Goal: Transaction & Acquisition: Purchase product/service

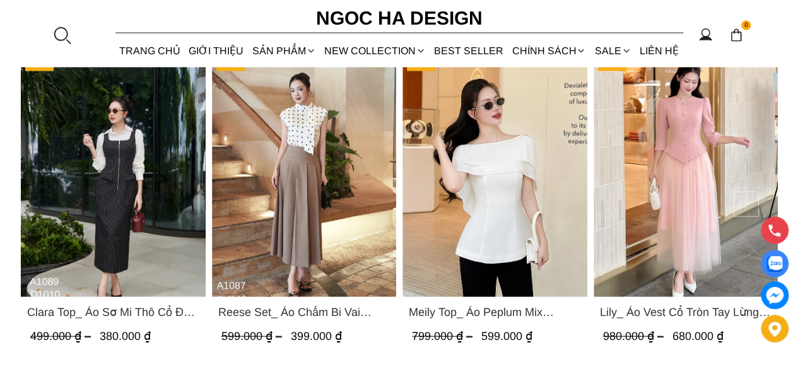
scroll to position [1261, 0]
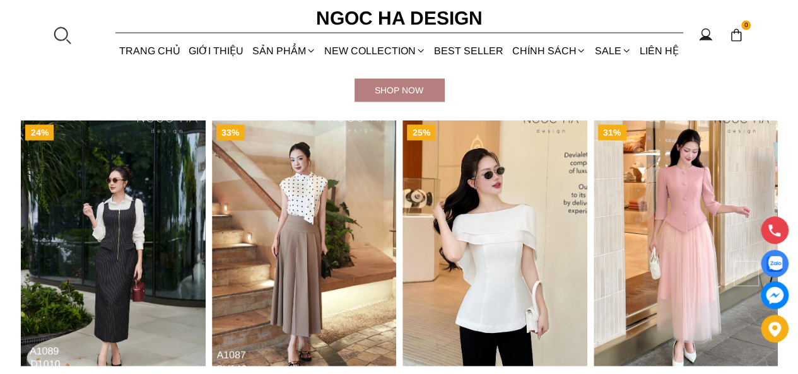
click at [740, 265] on button at bounding box center [745, 273] width 25 height 25
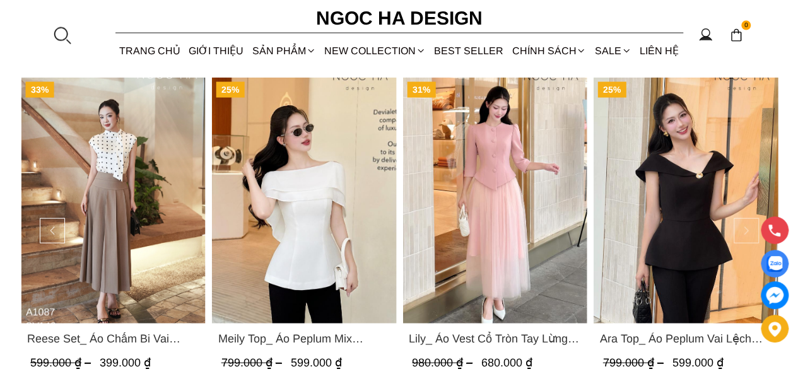
scroll to position [1324, 0]
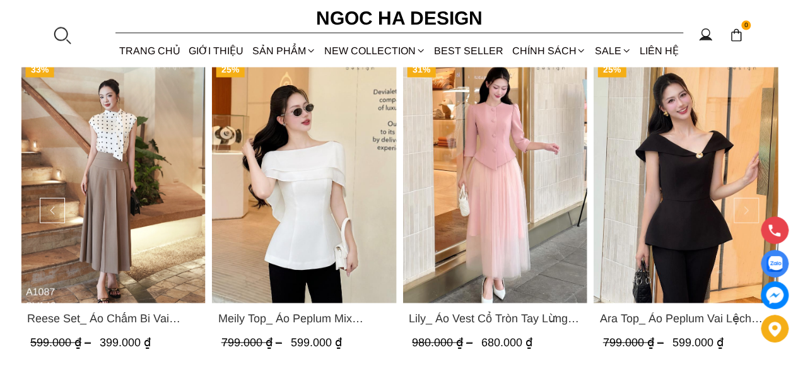
click at [739, 212] on button at bounding box center [745, 210] width 25 height 25
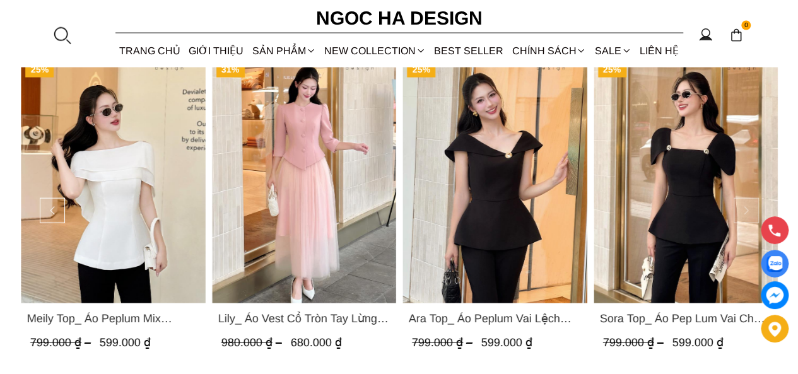
click at [739, 212] on button at bounding box center [745, 210] width 25 height 25
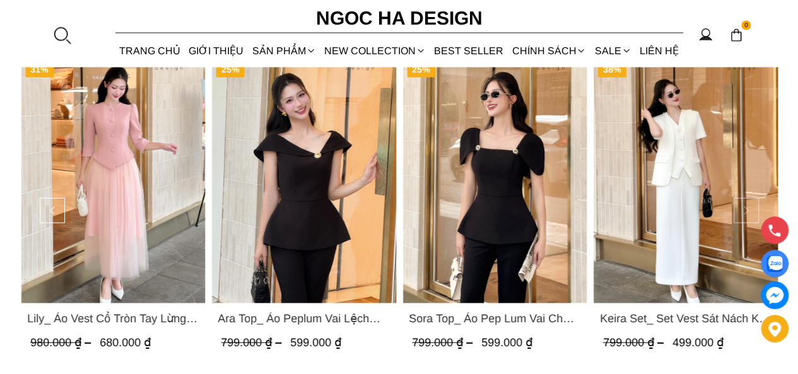
click at [739, 212] on button at bounding box center [745, 210] width 25 height 25
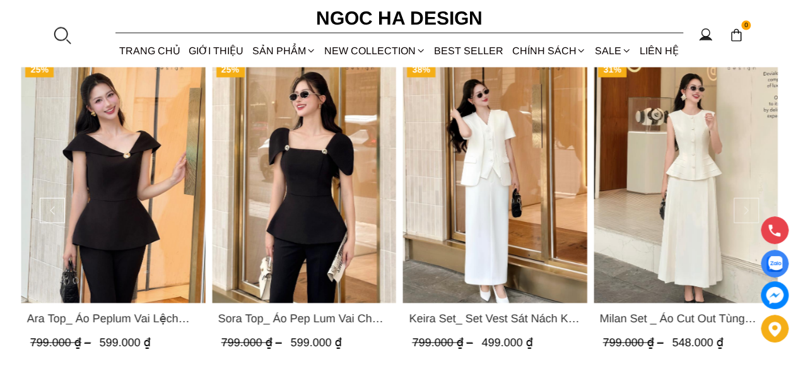
click at [739, 212] on button at bounding box center [745, 210] width 25 height 25
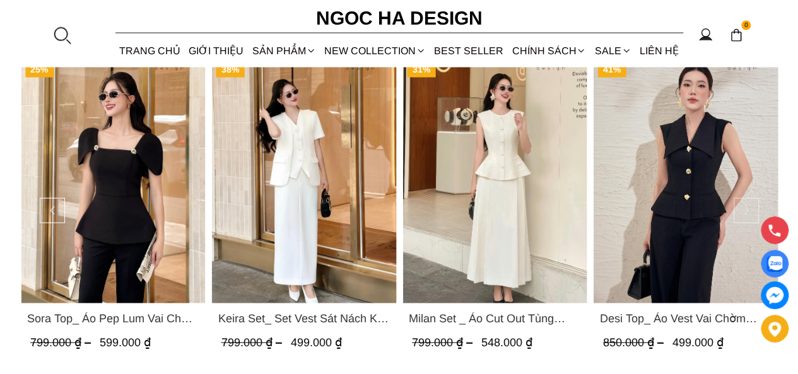
click at [739, 212] on button at bounding box center [745, 210] width 25 height 25
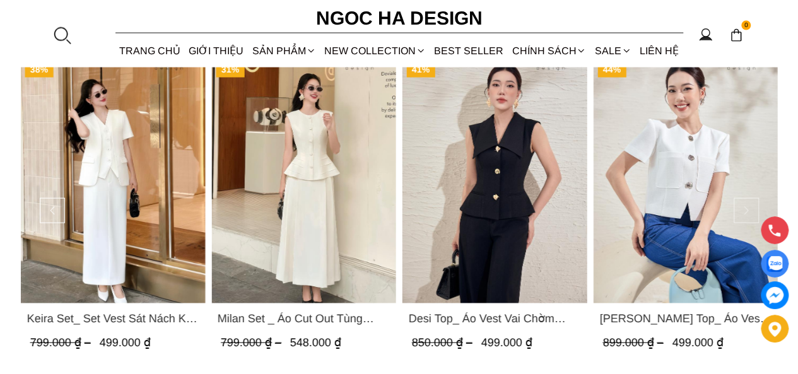
click at [739, 212] on button at bounding box center [745, 210] width 25 height 25
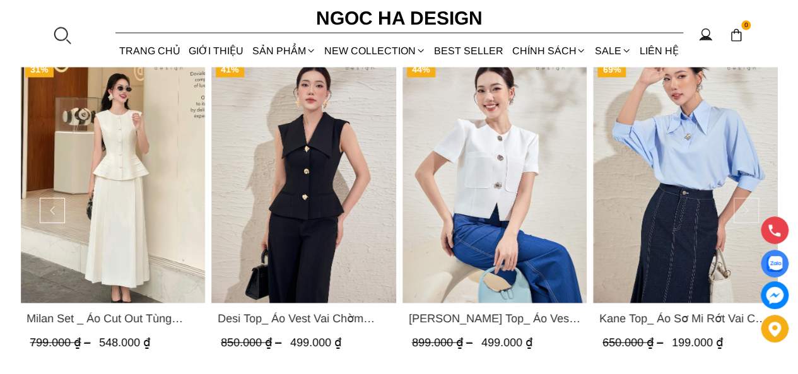
click at [739, 212] on button at bounding box center [745, 210] width 25 height 25
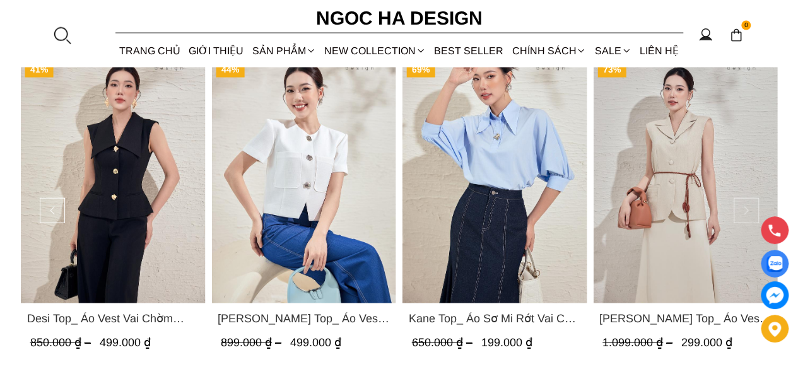
click at [739, 212] on button at bounding box center [745, 210] width 25 height 25
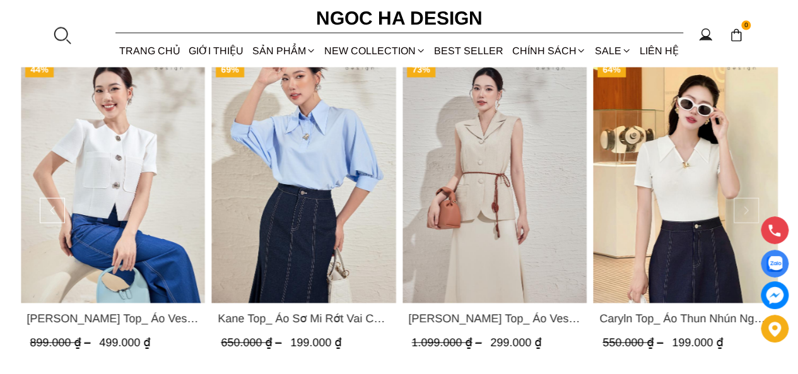
click at [739, 212] on button at bounding box center [745, 210] width 25 height 25
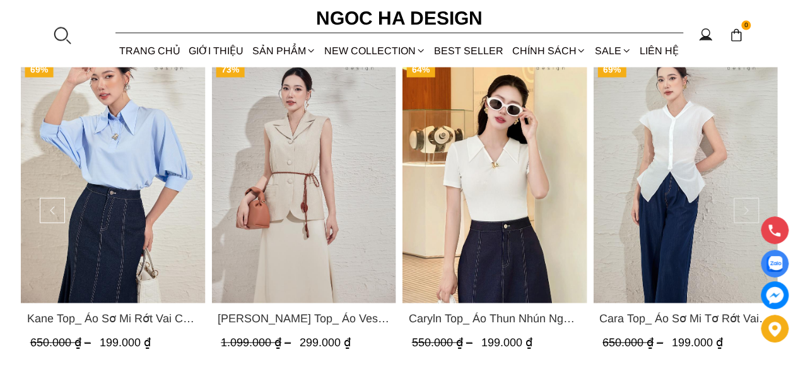
click at [739, 212] on button at bounding box center [745, 210] width 25 height 25
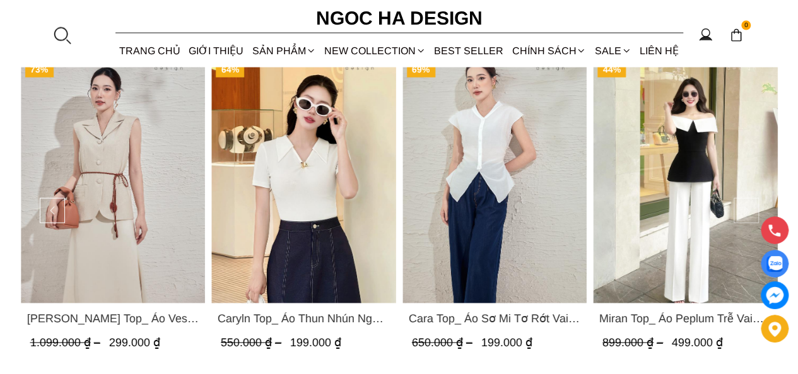
click at [739, 212] on button at bounding box center [745, 210] width 25 height 25
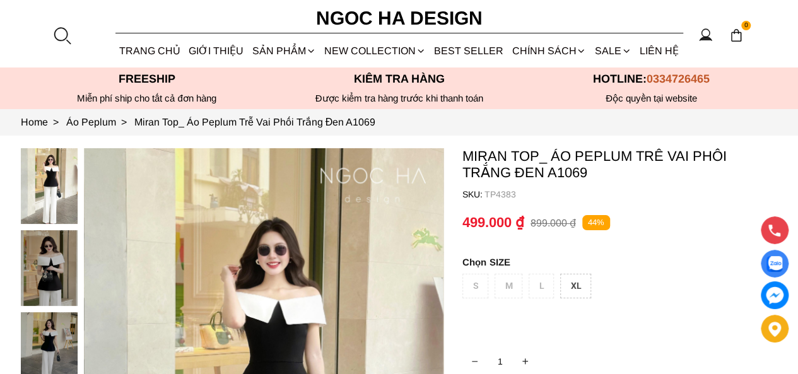
scroll to position [126, 0]
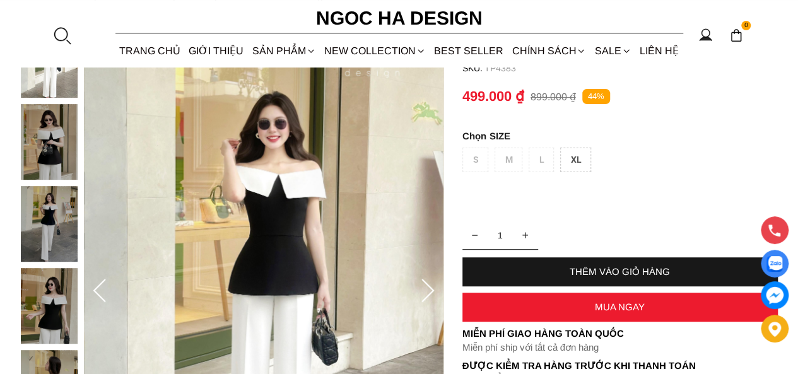
click at [541, 160] on div "S M L XL" at bounding box center [619, 163] width 315 height 31
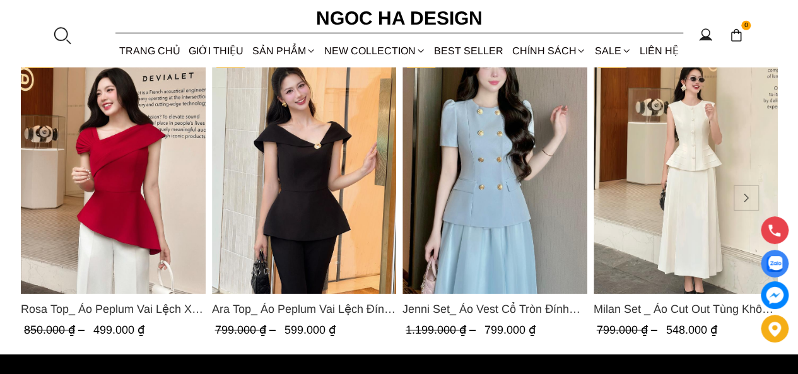
scroll to position [1828, 0]
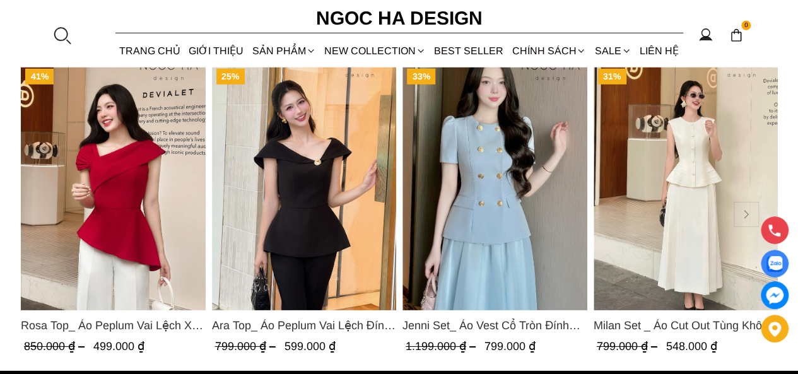
click at [736, 221] on button at bounding box center [745, 214] width 25 height 25
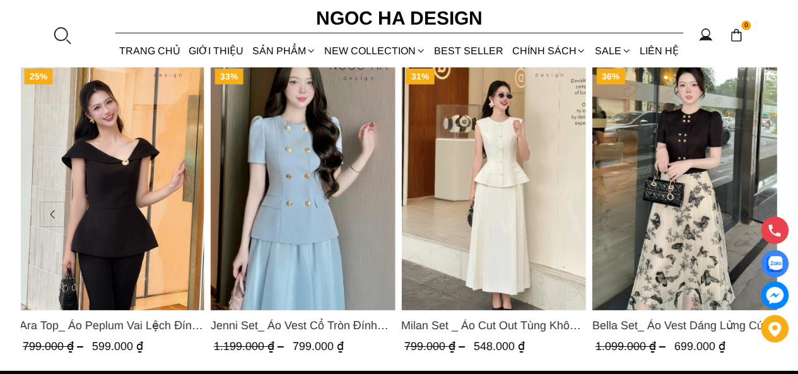
click at [736, 227] on button at bounding box center [745, 214] width 25 height 25
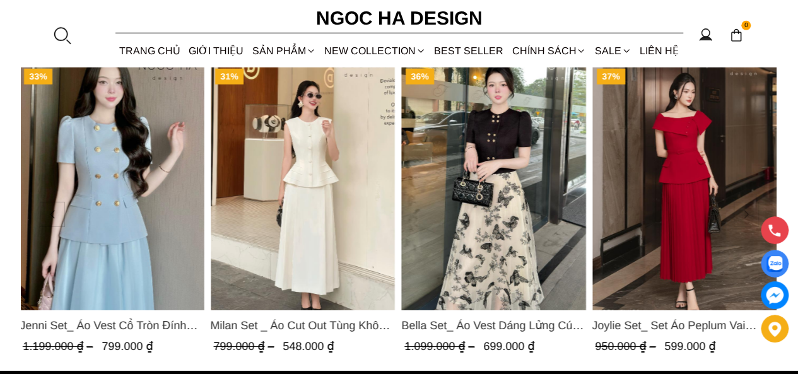
click at [743, 226] on button at bounding box center [745, 214] width 25 height 25
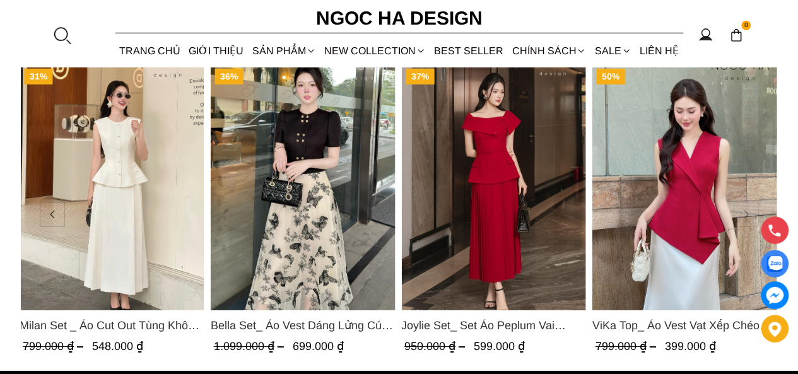
click at [743, 226] on button at bounding box center [745, 214] width 25 height 25
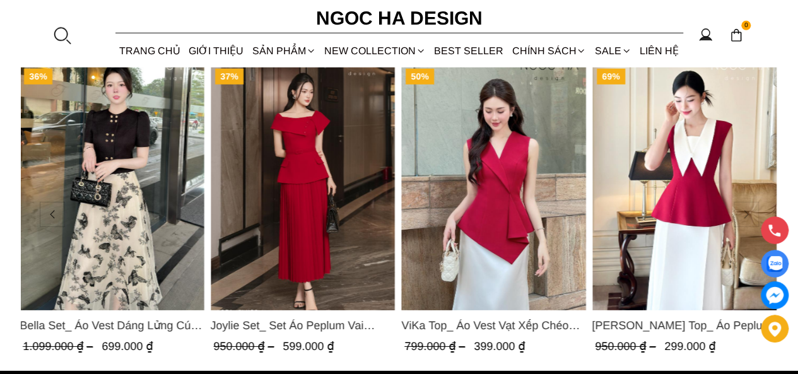
click at [743, 226] on button at bounding box center [745, 214] width 25 height 25
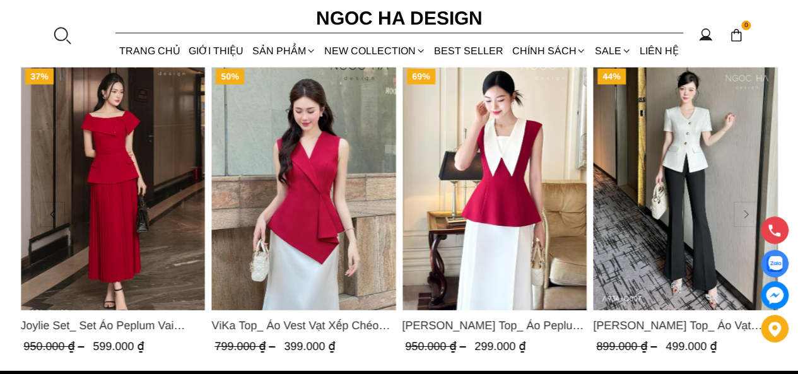
click at [743, 226] on button at bounding box center [745, 214] width 25 height 25
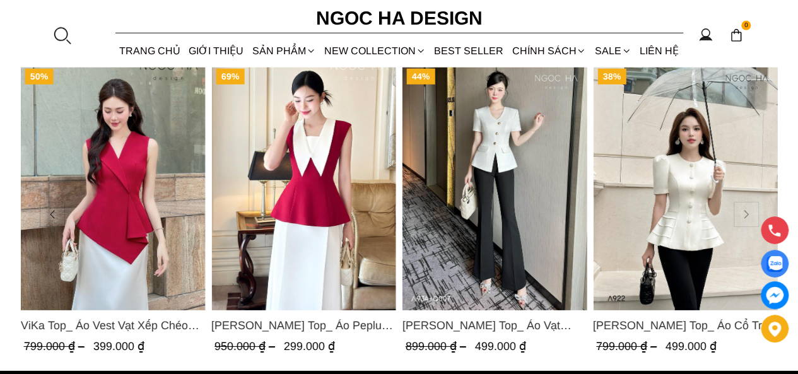
click at [743, 226] on button at bounding box center [745, 214] width 25 height 25
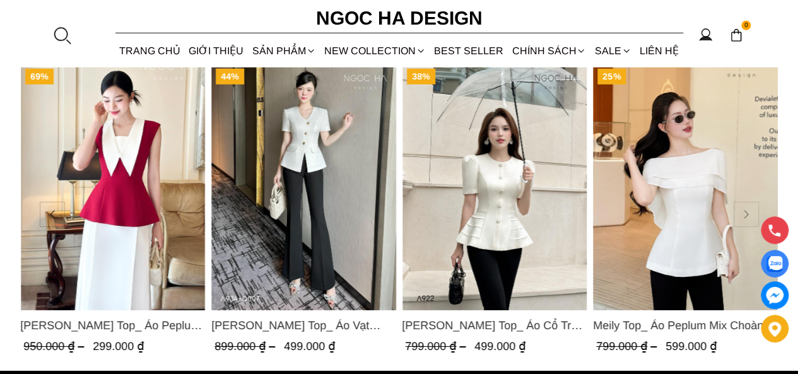
click at [743, 226] on button at bounding box center [745, 214] width 25 height 25
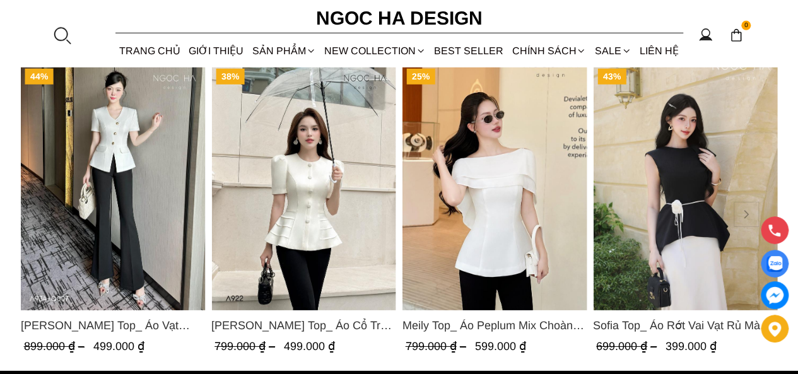
click at [743, 226] on button at bounding box center [745, 214] width 25 height 25
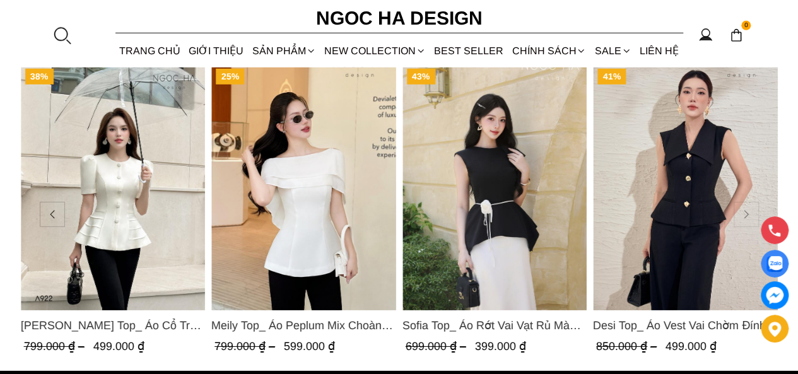
click at [743, 226] on button at bounding box center [745, 214] width 25 height 25
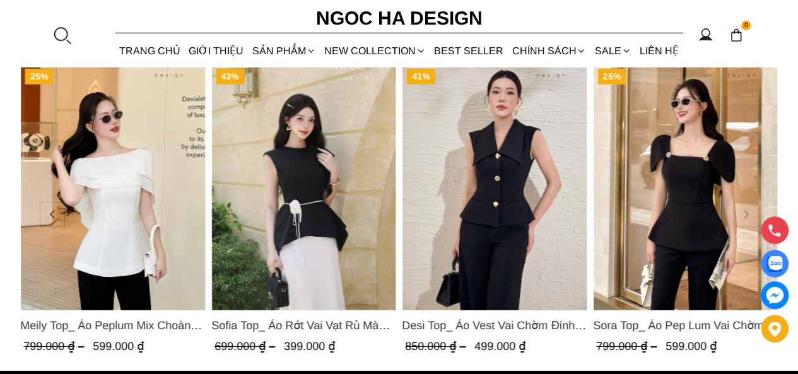
click at [743, 226] on button at bounding box center [745, 214] width 25 height 25
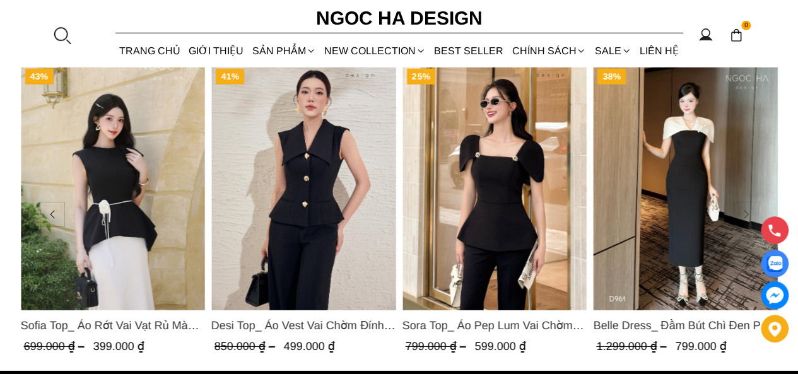
click at [743, 226] on button at bounding box center [745, 214] width 25 height 25
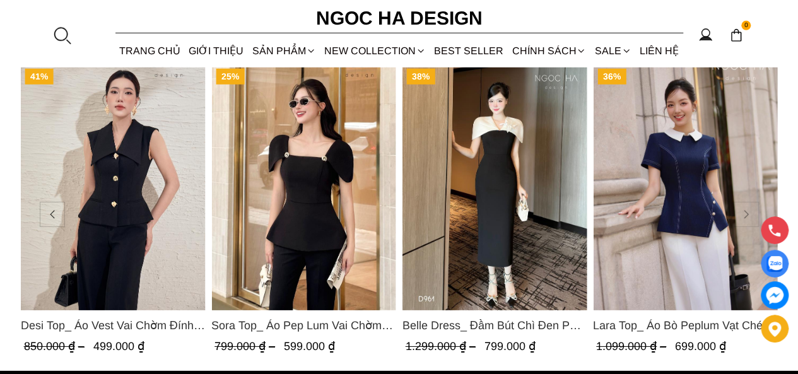
click at [743, 226] on button at bounding box center [745, 214] width 25 height 25
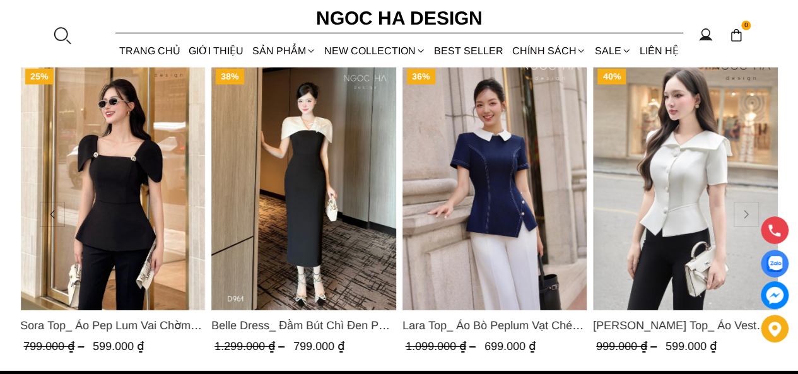
click at [743, 226] on button at bounding box center [745, 214] width 25 height 25
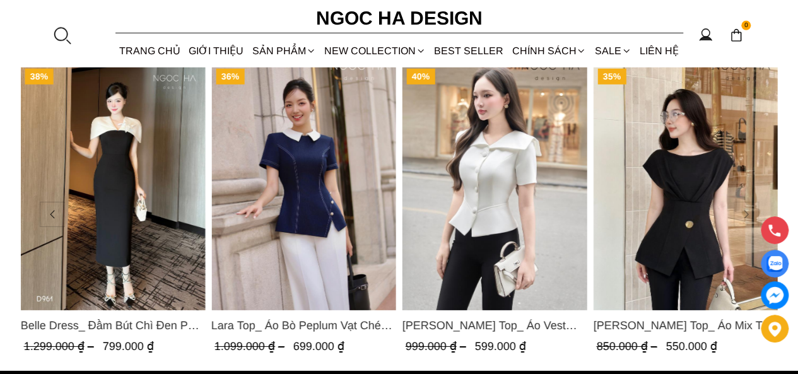
click at [743, 226] on button at bounding box center [745, 214] width 25 height 25
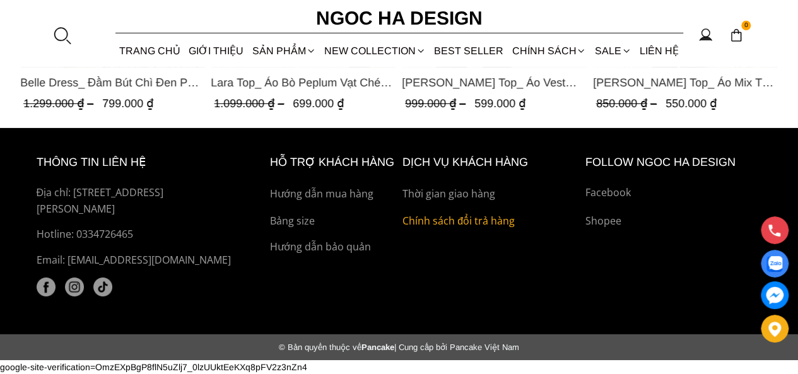
scroll to position [2082, 0]
